Goal: Task Accomplishment & Management: Manage account settings

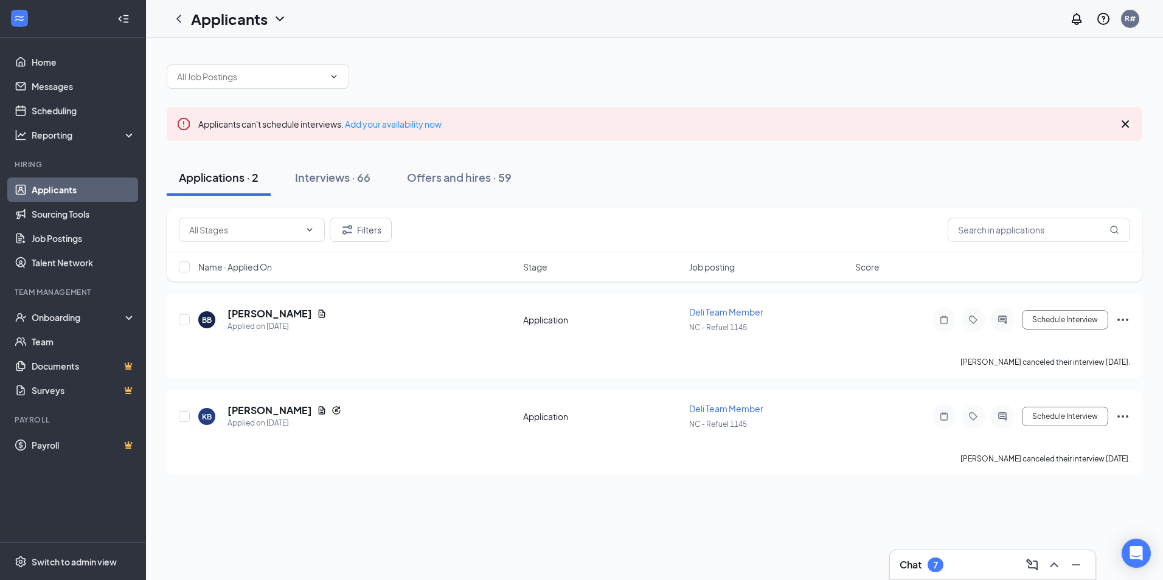
drag, startPoint x: 0, startPoint y: 0, endPoint x: 336, endPoint y: 364, distance: 495.7
click at [322, 179] on div "Interviews · 66" at bounding box center [332, 177] width 75 height 15
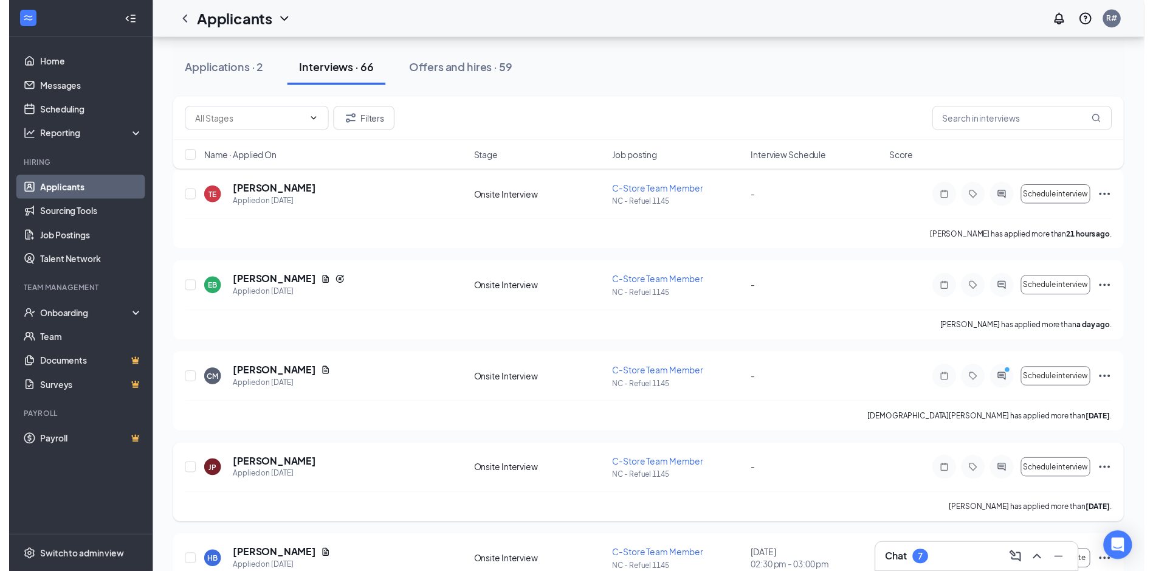
scroll to position [182, 0]
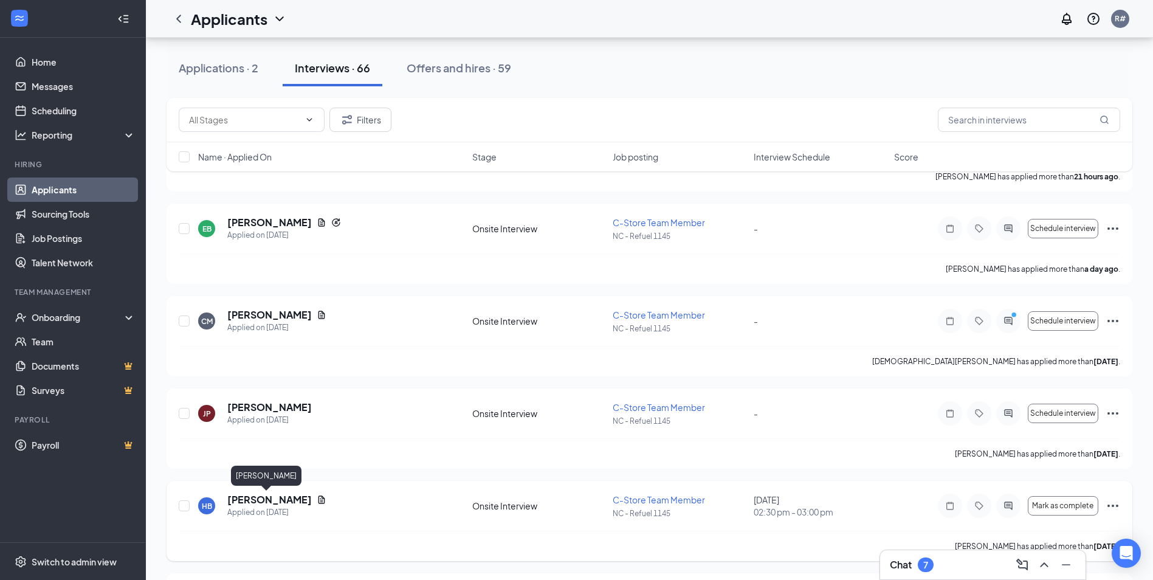
click at [260, 497] on h5 "[PERSON_NAME]" at bounding box center [269, 499] width 85 height 13
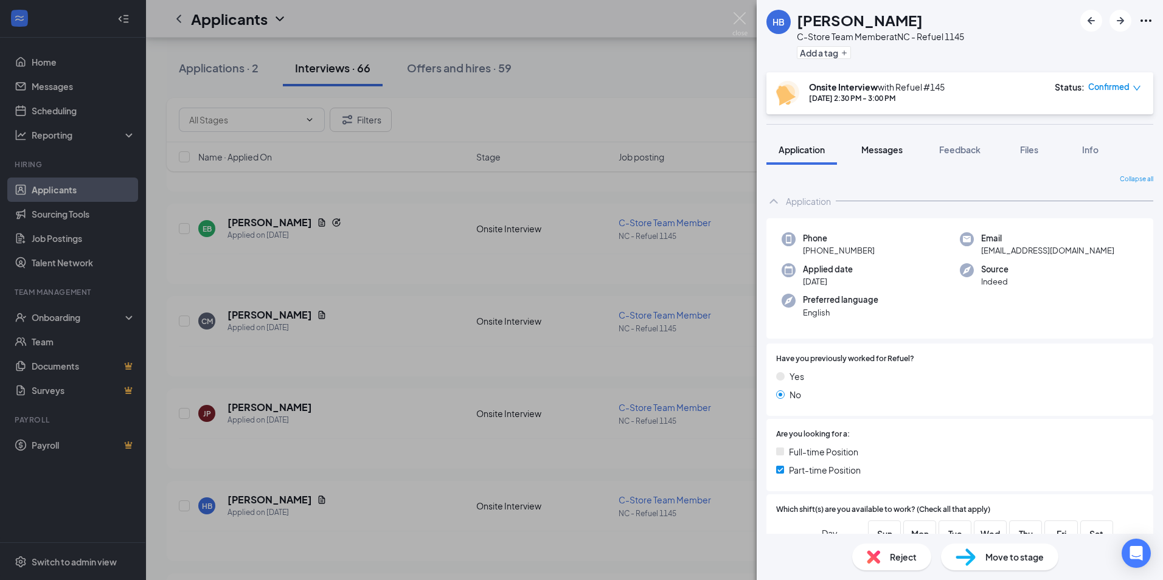
click at [863, 148] on span "Messages" at bounding box center [881, 149] width 41 height 11
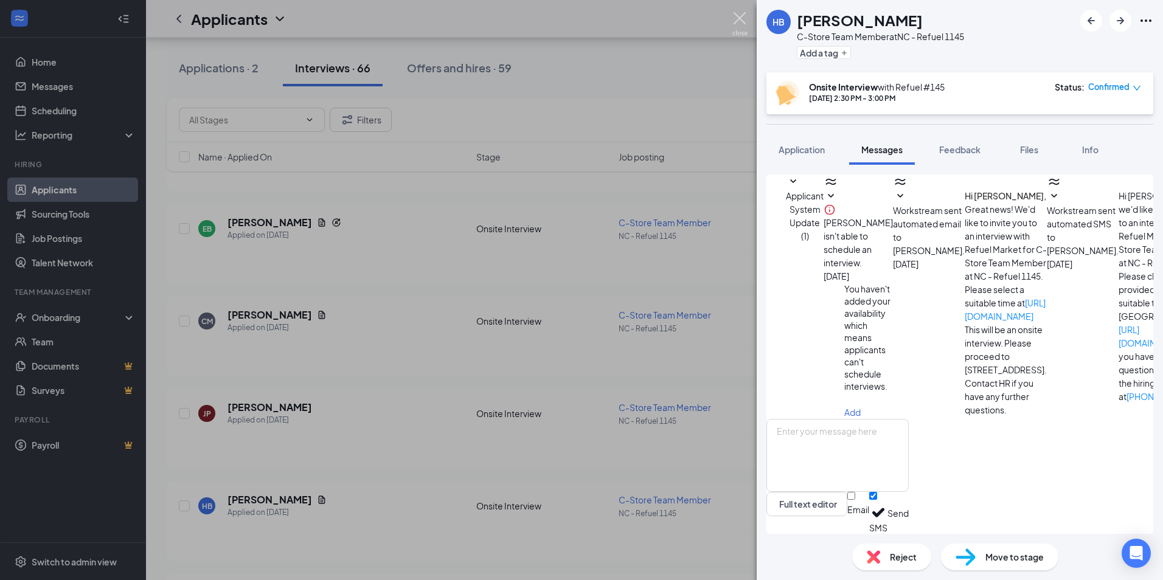
click at [734, 23] on img at bounding box center [739, 24] width 15 height 24
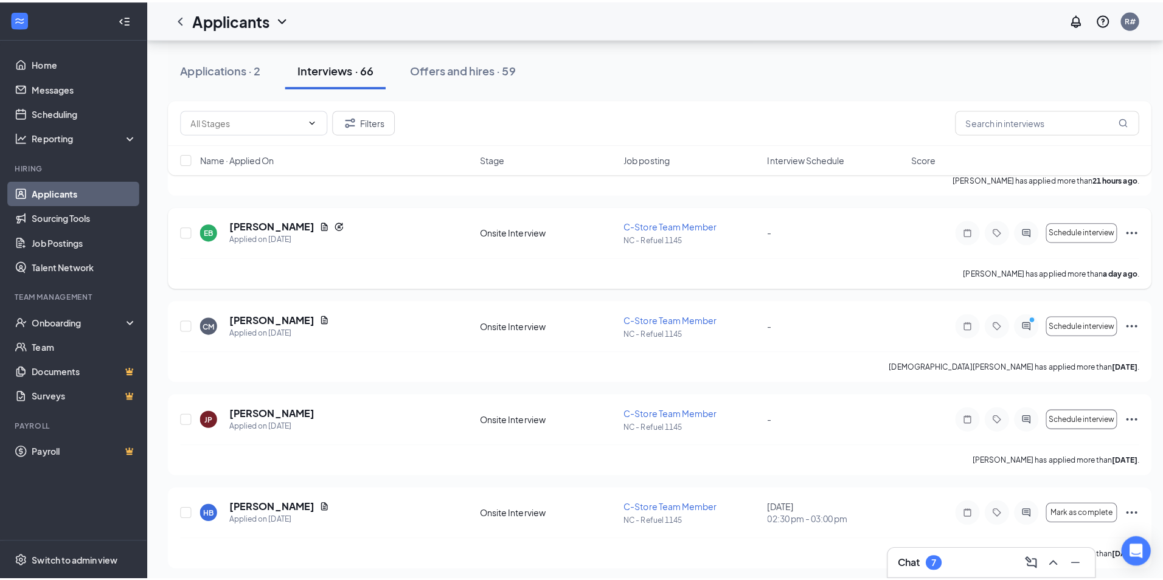
scroll to position [243, 0]
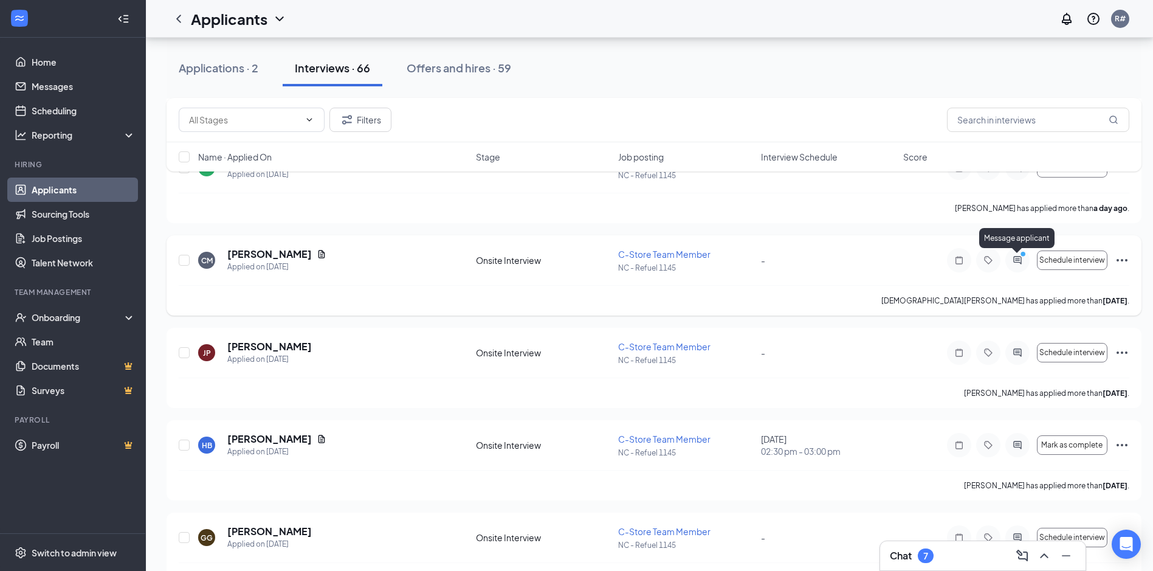
click at [1026, 256] on icon "PrimaryDot" at bounding box center [1025, 256] width 15 height 10
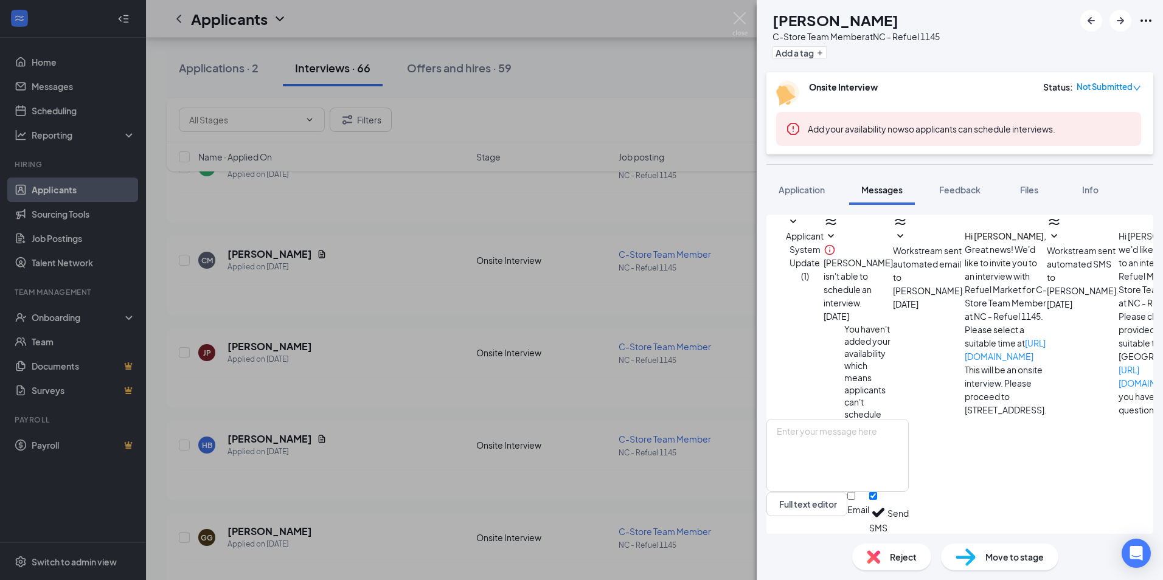
scroll to position [401, 0]
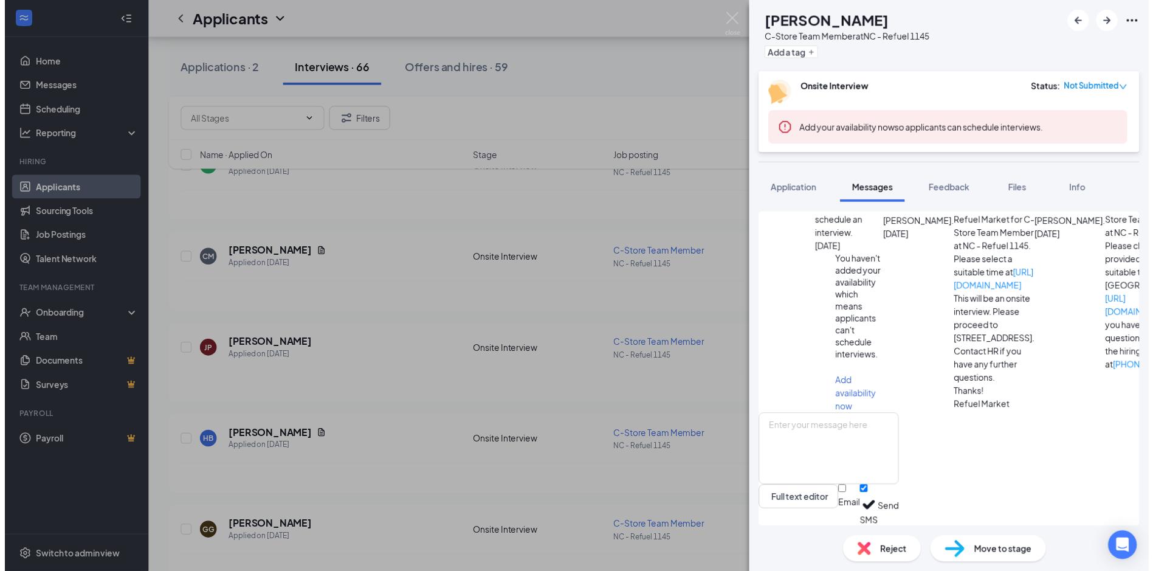
scroll to position [340, 0]
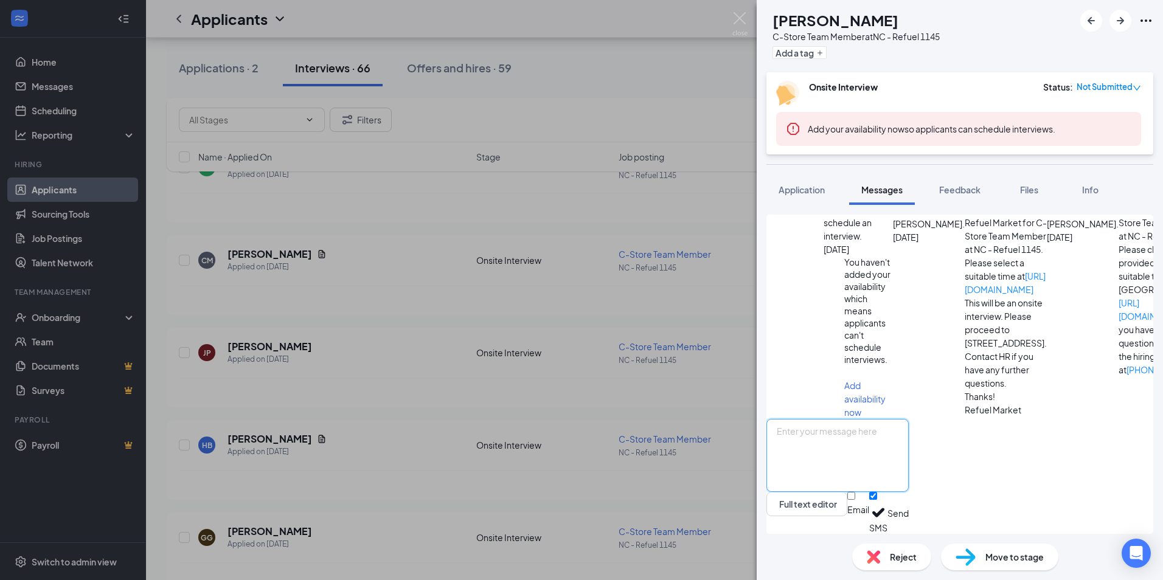
click at [835, 448] on textarea at bounding box center [837, 455] width 142 height 73
type textarea "I'm sorry, I do not have notifications that come to my phone. How about [DATE]?"
click at [742, 35] on img at bounding box center [739, 24] width 15 height 24
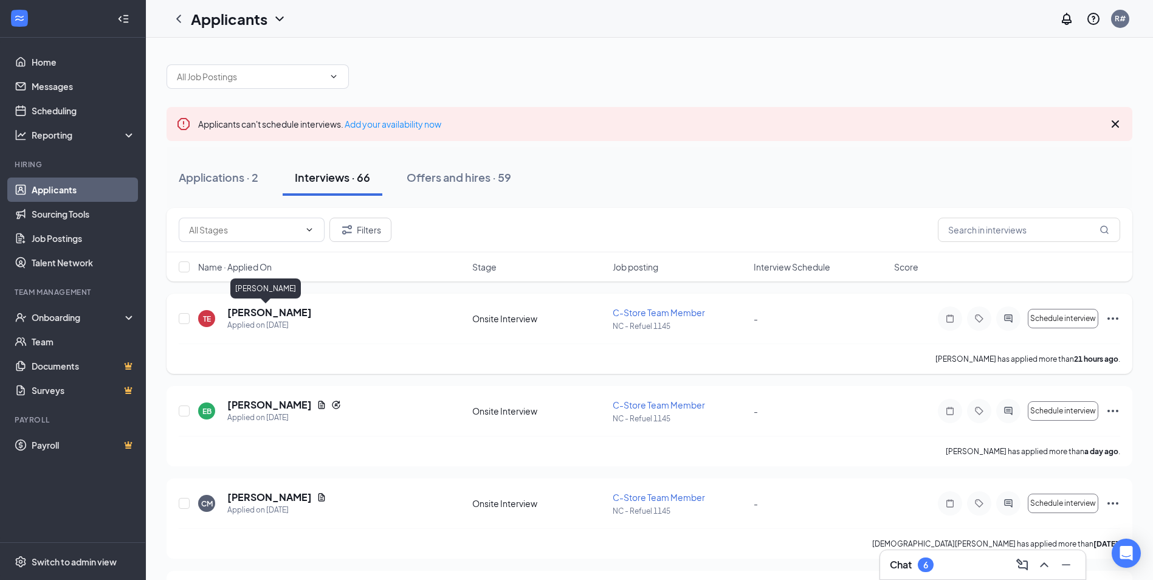
click at [237, 314] on h5 "[PERSON_NAME]" at bounding box center [269, 312] width 85 height 13
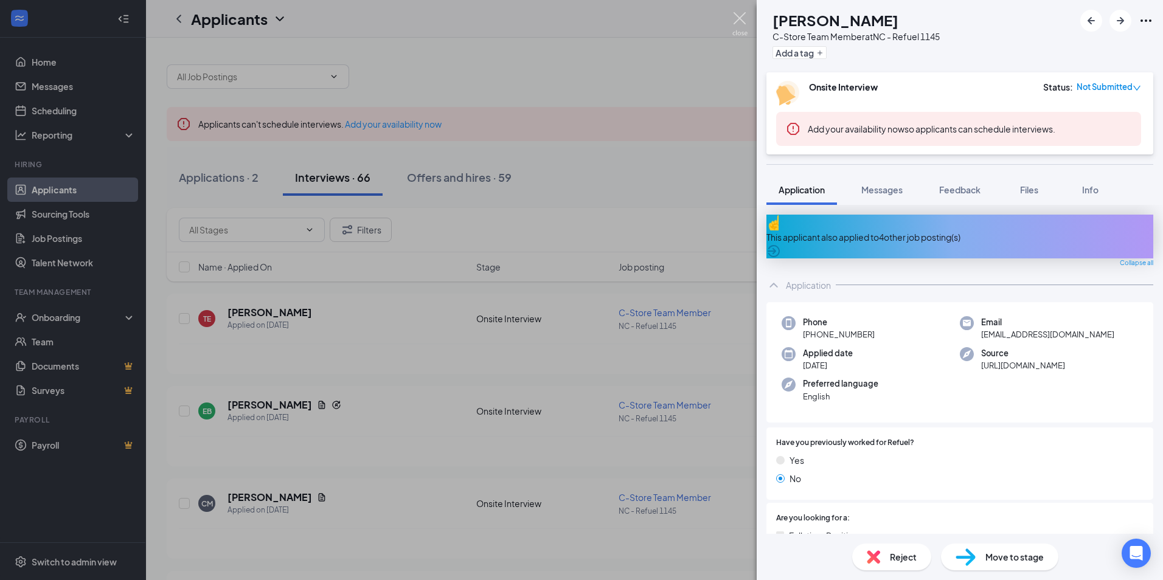
click at [736, 19] on img at bounding box center [739, 24] width 15 height 24
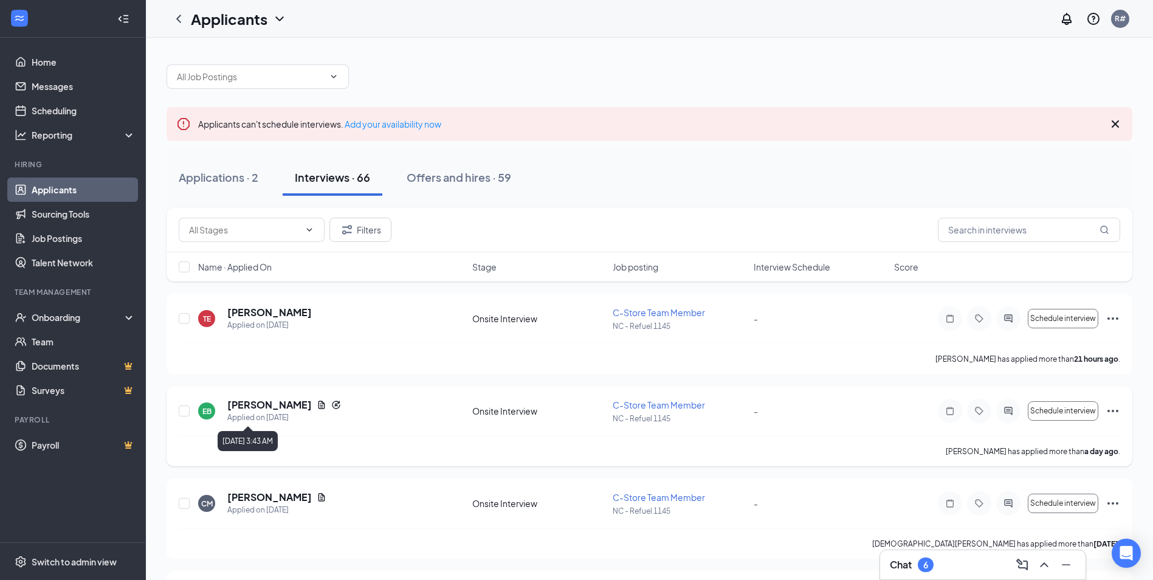
click at [271, 413] on div "Applied on [DATE]" at bounding box center [284, 418] width 114 height 12
click at [269, 409] on h5 "[PERSON_NAME]" at bounding box center [269, 404] width 85 height 13
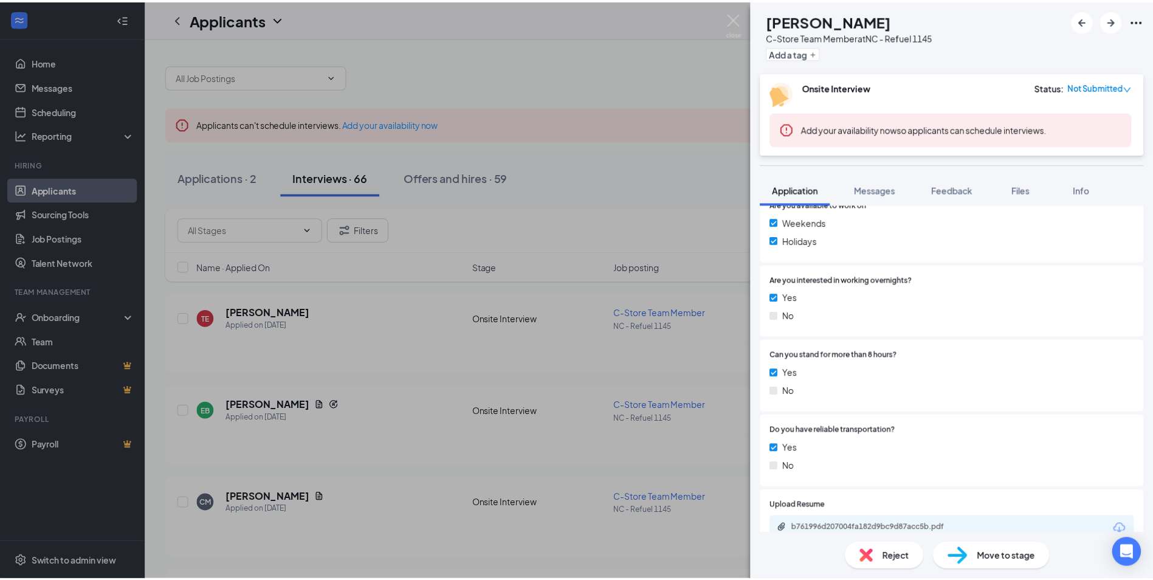
scroll to position [608, 0]
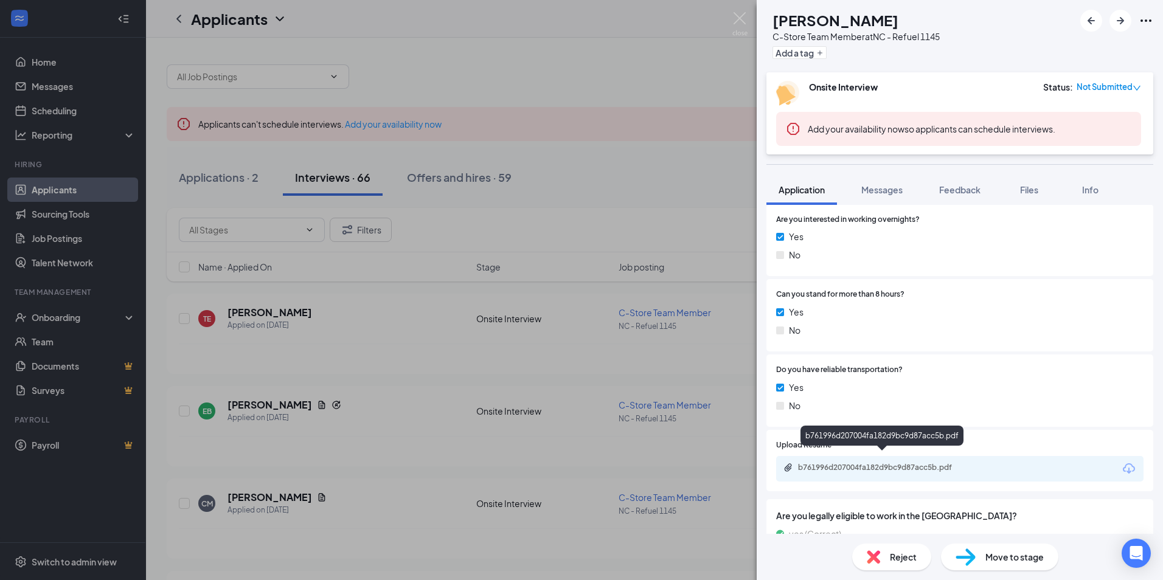
click at [916, 463] on div "b761996d207004fa182d9bc9d87acc5b.pdf" at bounding box center [883, 468] width 170 height 10
click at [738, 22] on img at bounding box center [739, 24] width 15 height 24
